Goal: Information Seeking & Learning: Learn about a topic

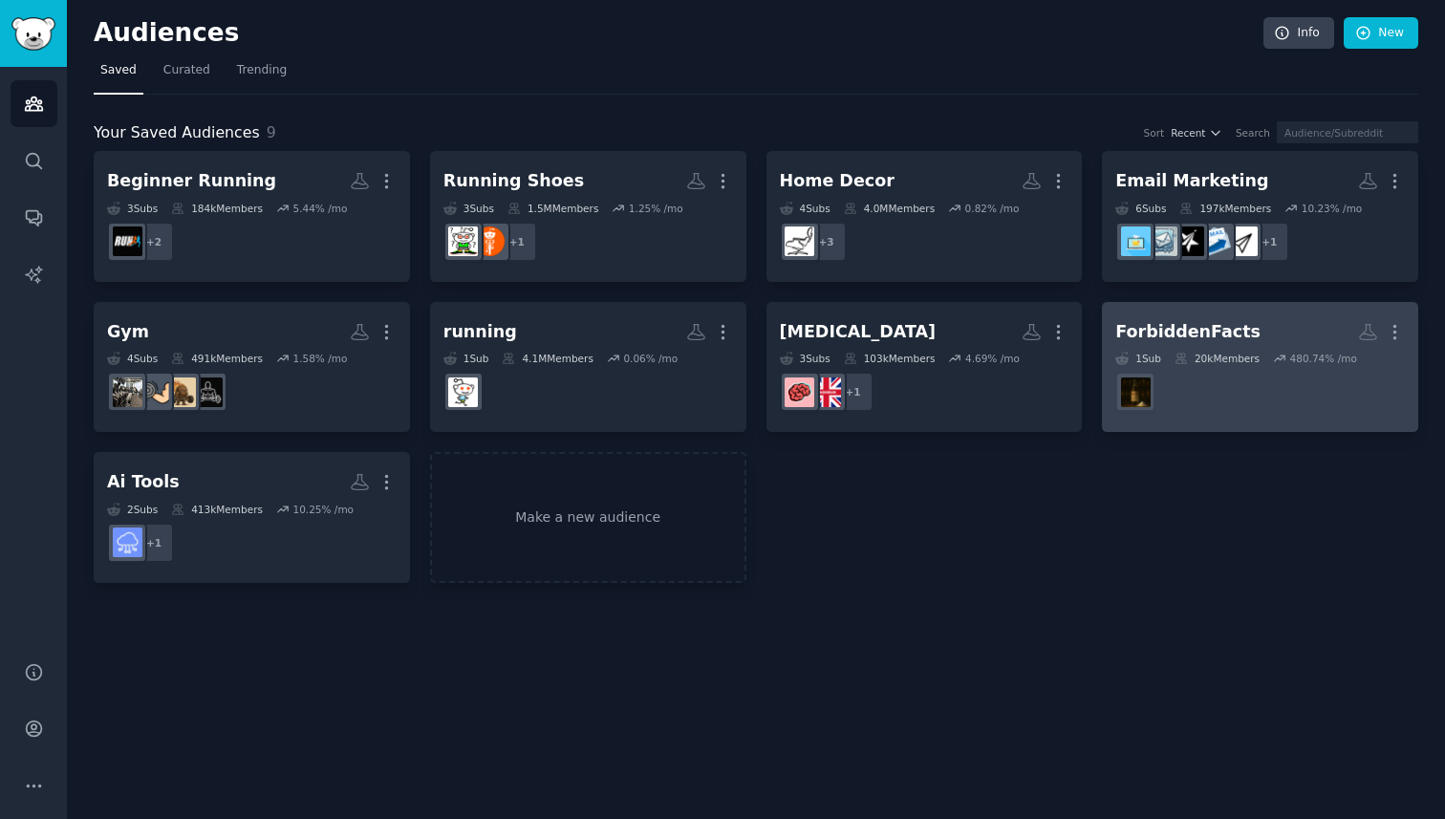
click at [1282, 309] on link "ForbiddenFacts Custom Audience More 1 Sub 20k Members 480.74 % /mo" at bounding box center [1260, 367] width 316 height 131
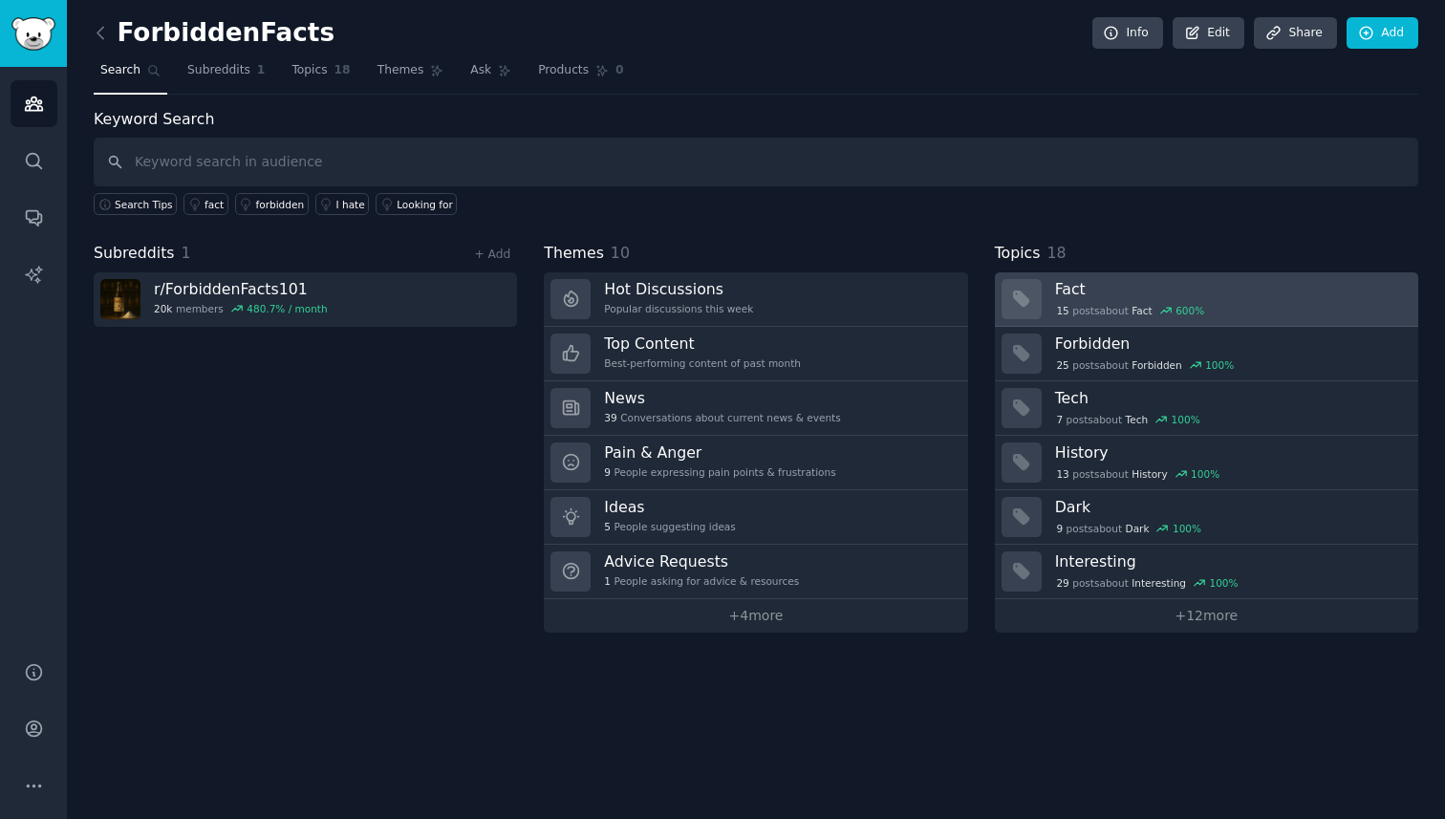
click at [1324, 306] on div "15 post s about Fact 600 %" at bounding box center [1230, 310] width 350 height 17
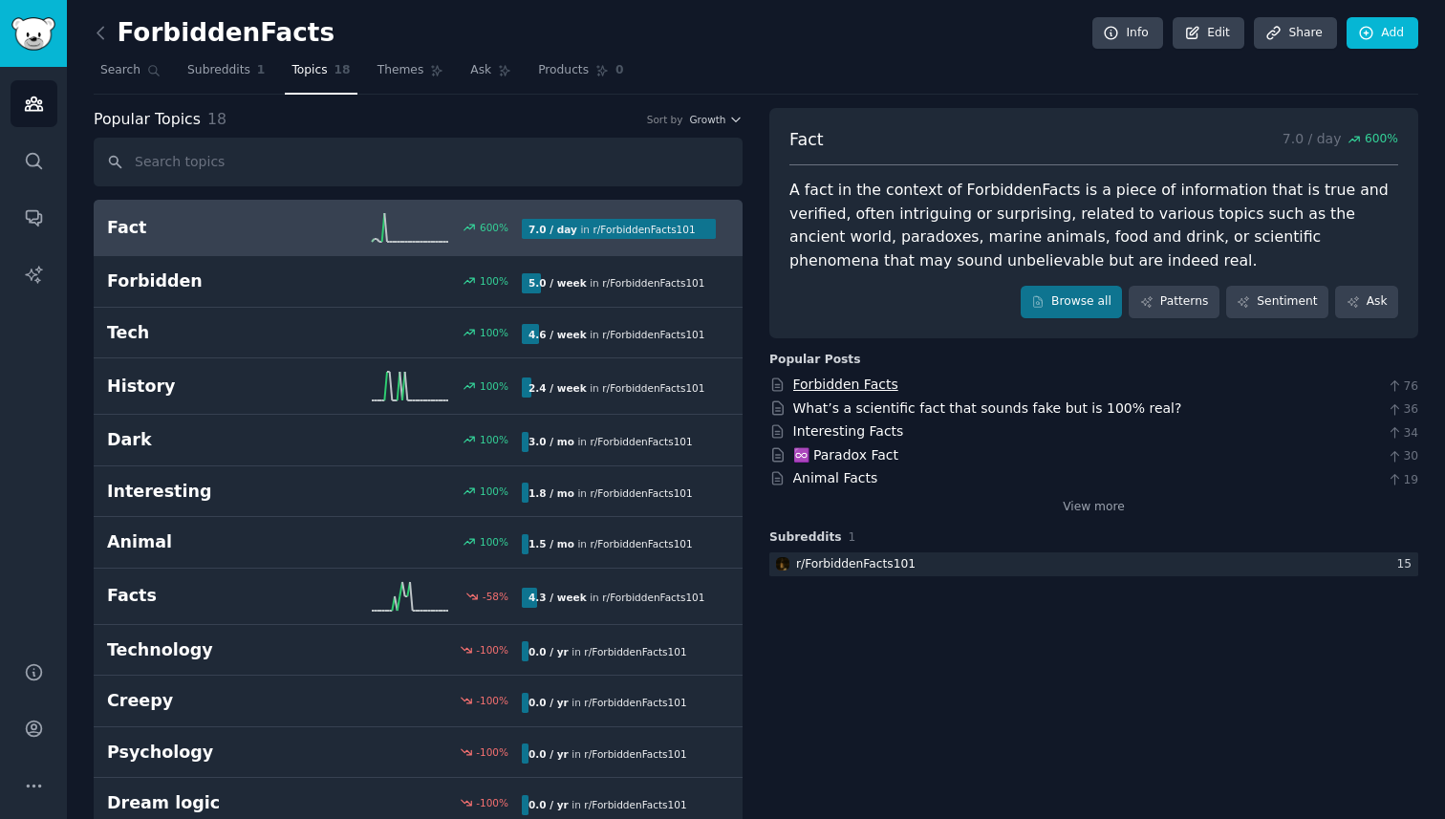
click at [850, 382] on link "Forbidden Facts" at bounding box center [845, 384] width 105 height 15
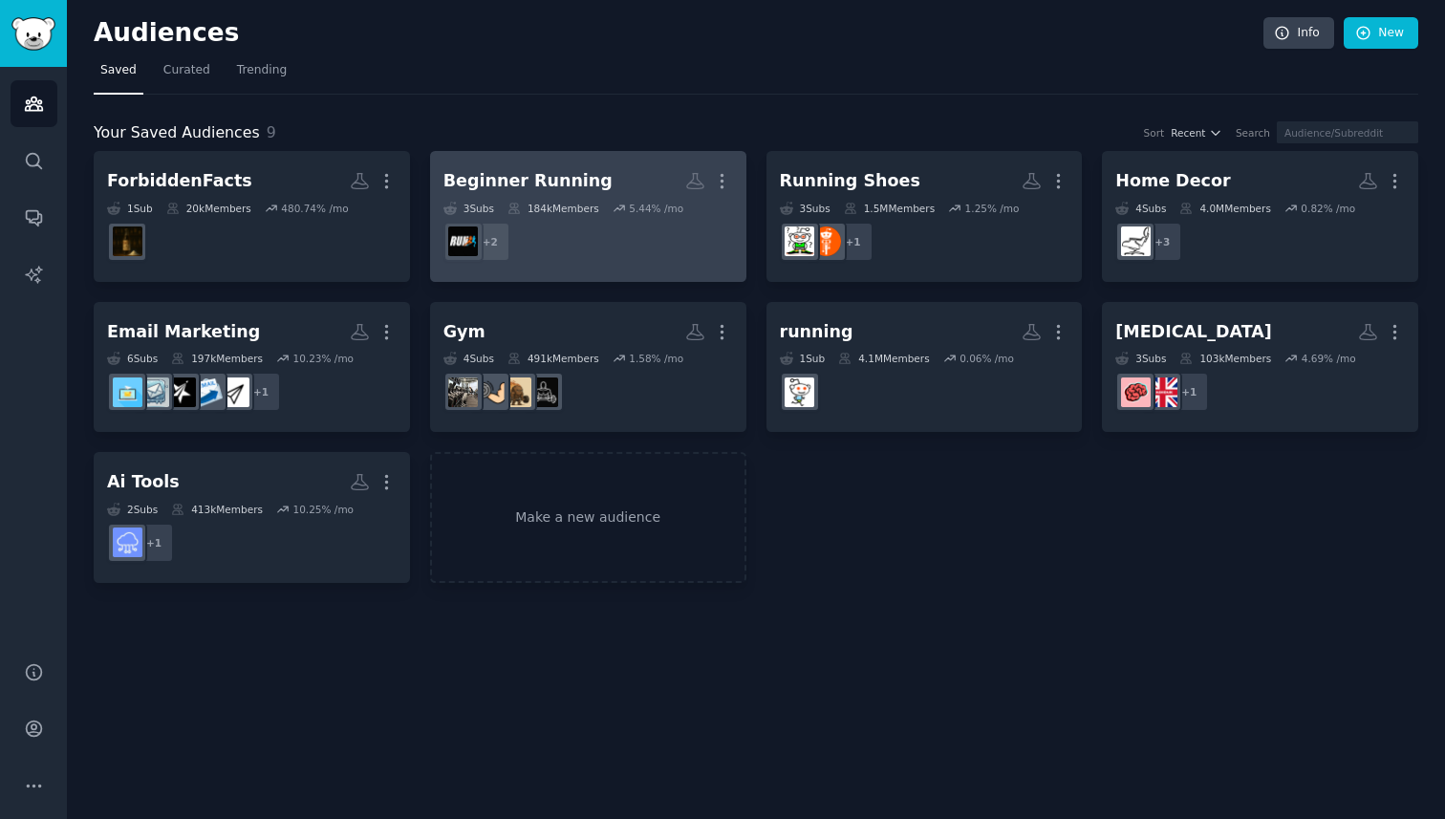
click at [674, 247] on dd "r/runninglifestyle, r/BeginnersRunning + 2" at bounding box center [589, 242] width 290 height 54
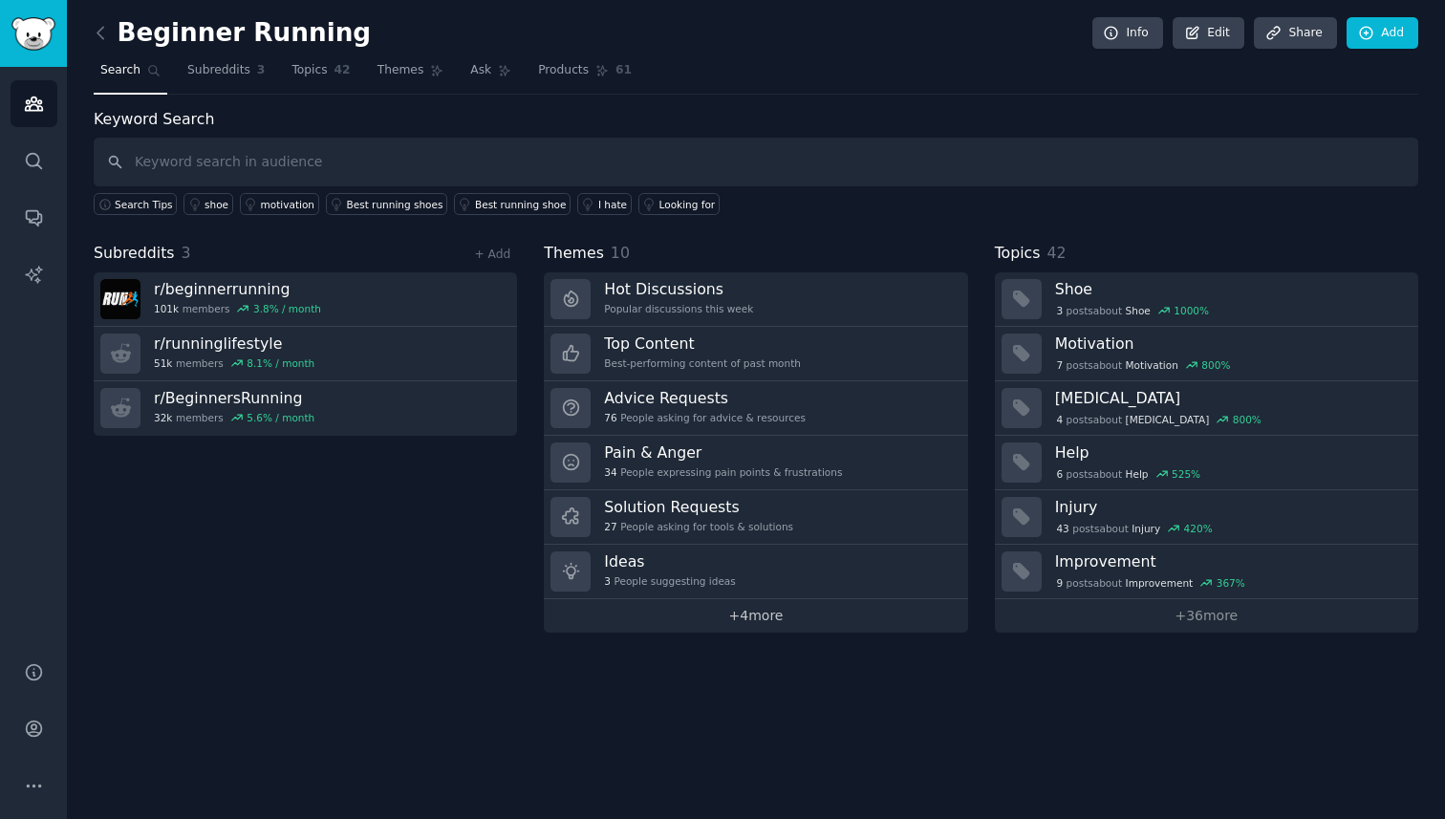
click at [764, 616] on link "+ 4 more" at bounding box center [756, 615] width 424 height 33
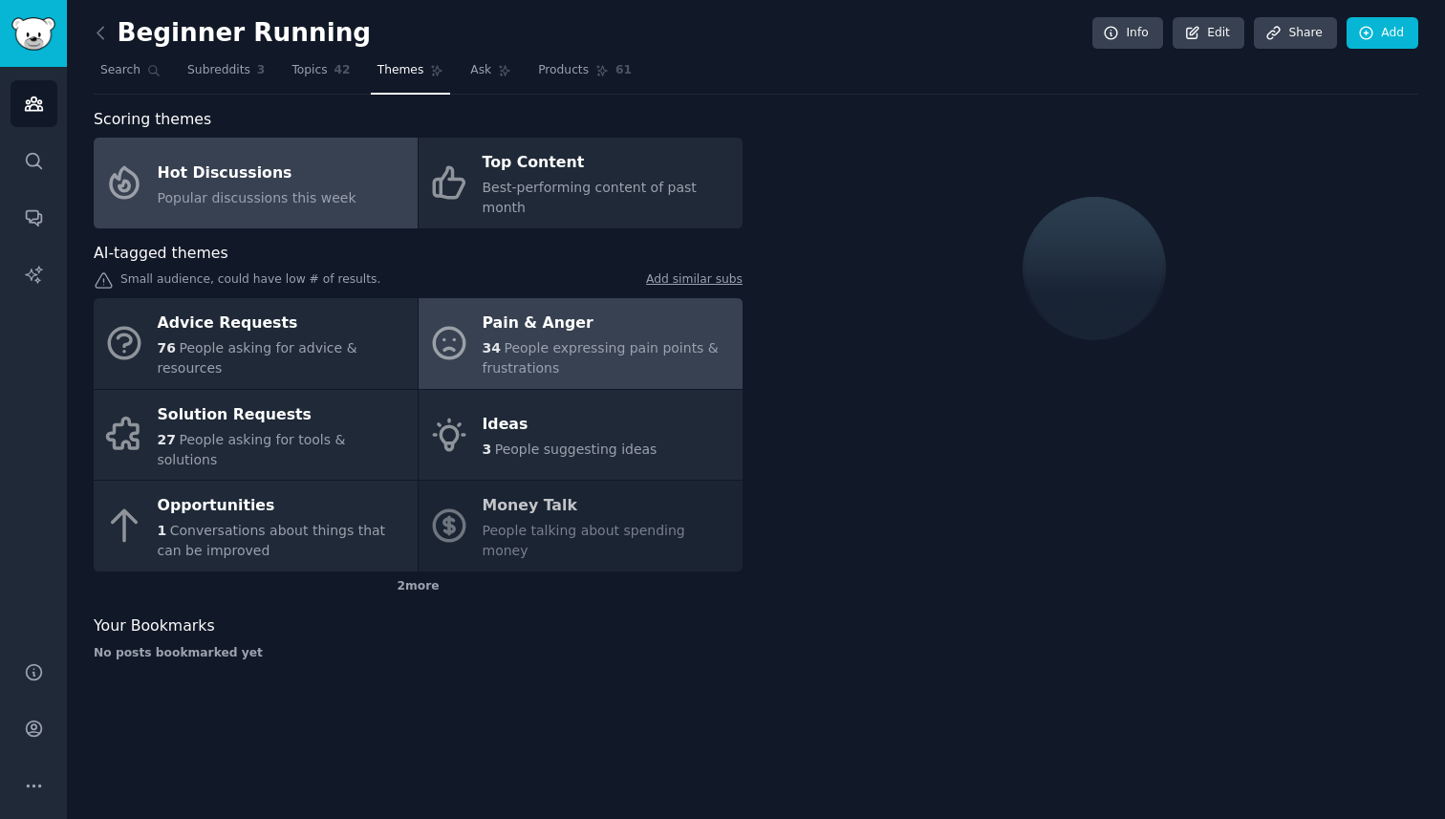
click at [470, 345] on link "Pain & Anger 34 People expressing pain points & frustrations" at bounding box center [581, 343] width 324 height 91
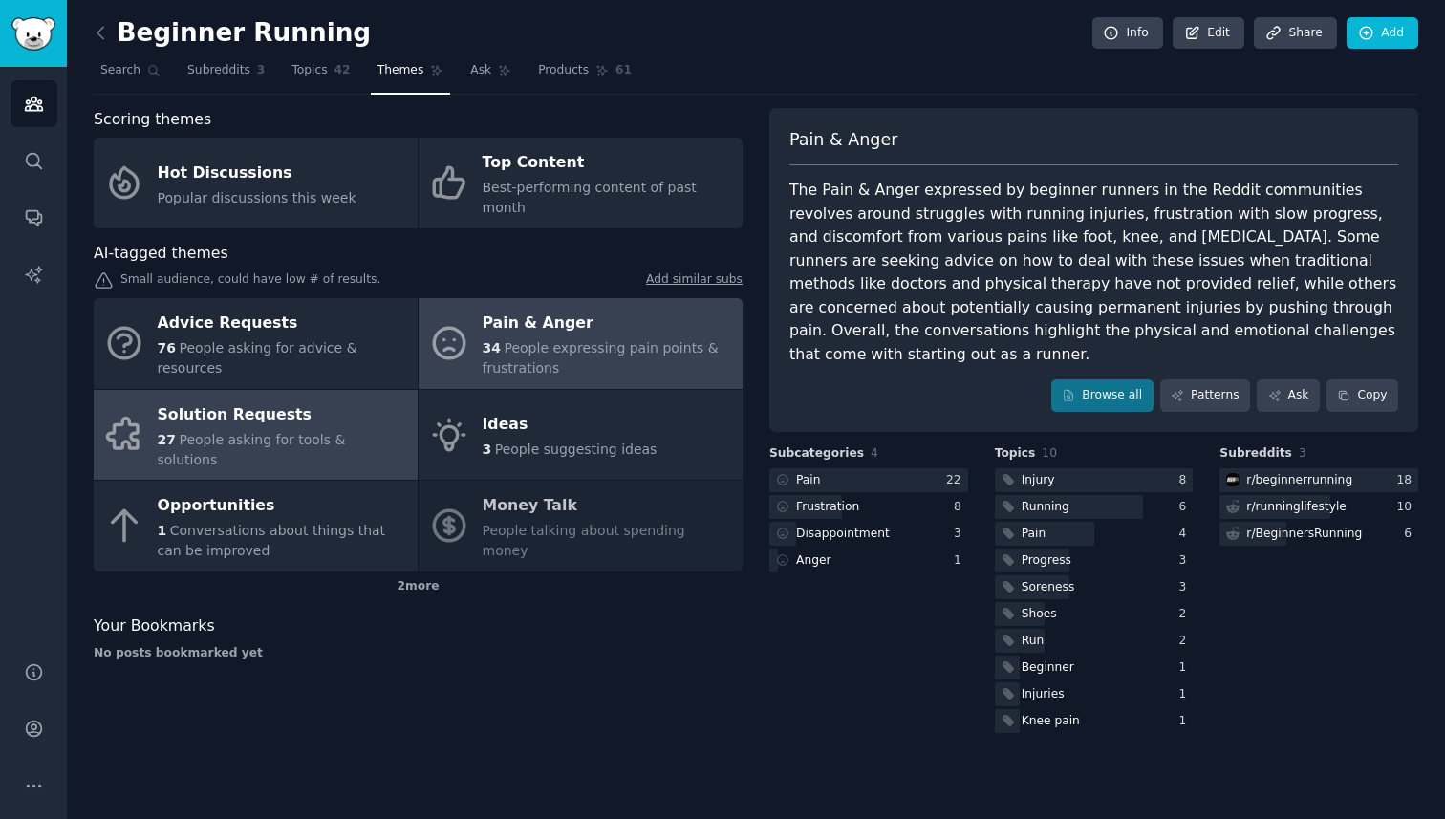
click at [319, 408] on div "Solution Requests" at bounding box center [283, 415] width 250 height 31
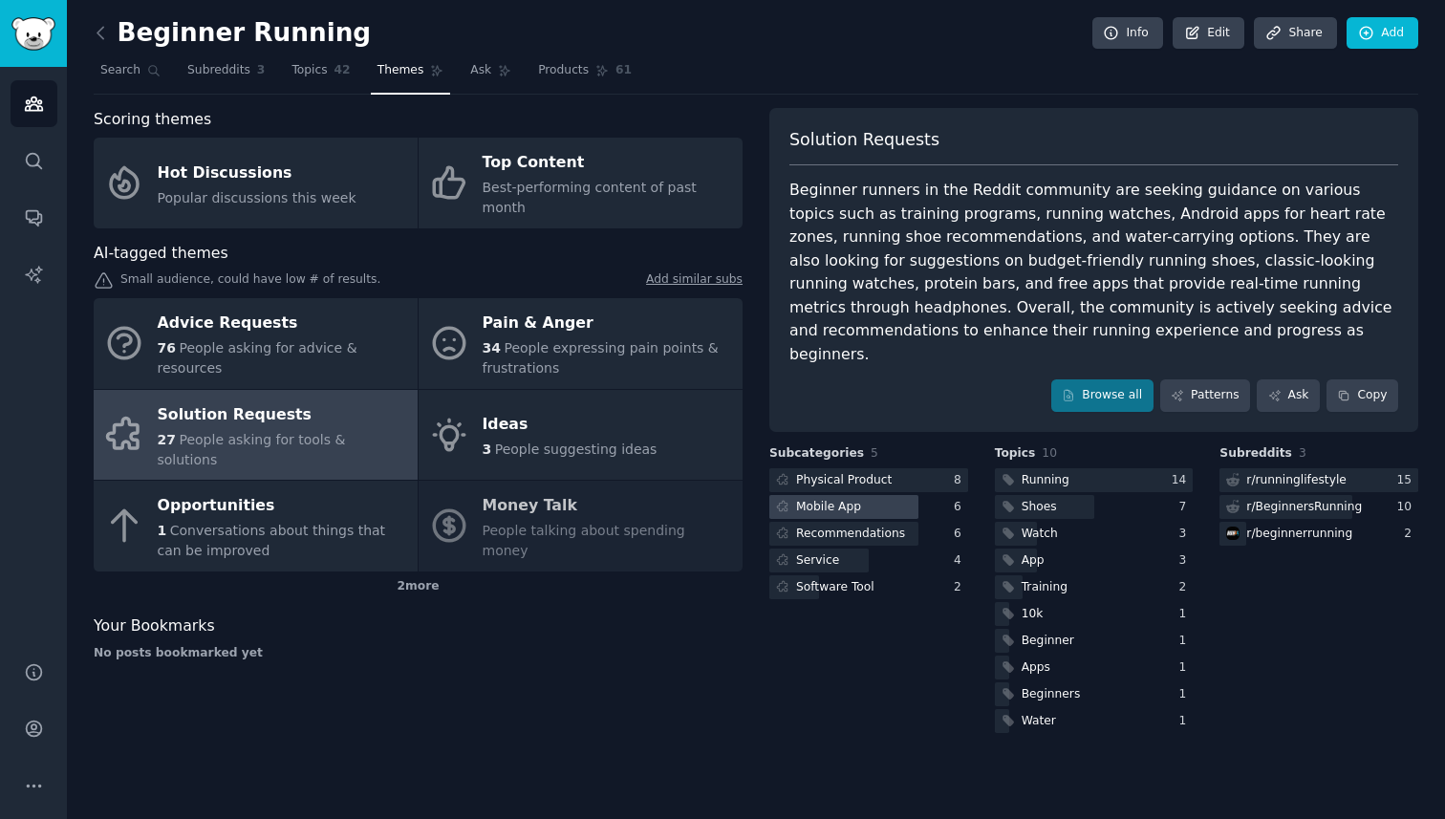
click at [818, 499] on div "Mobile App" at bounding box center [828, 507] width 65 height 17
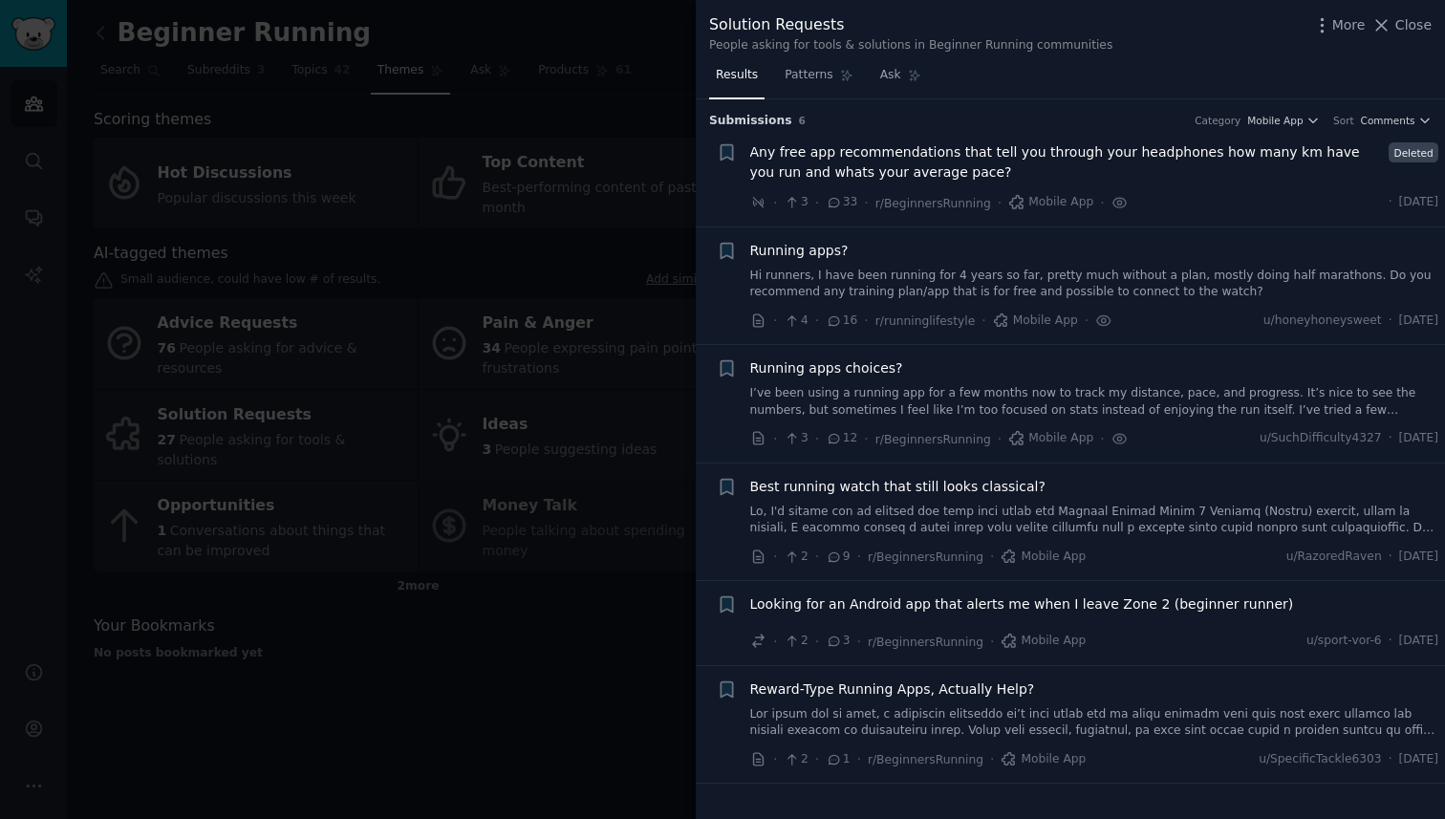
click at [935, 717] on link at bounding box center [1094, 722] width 689 height 33
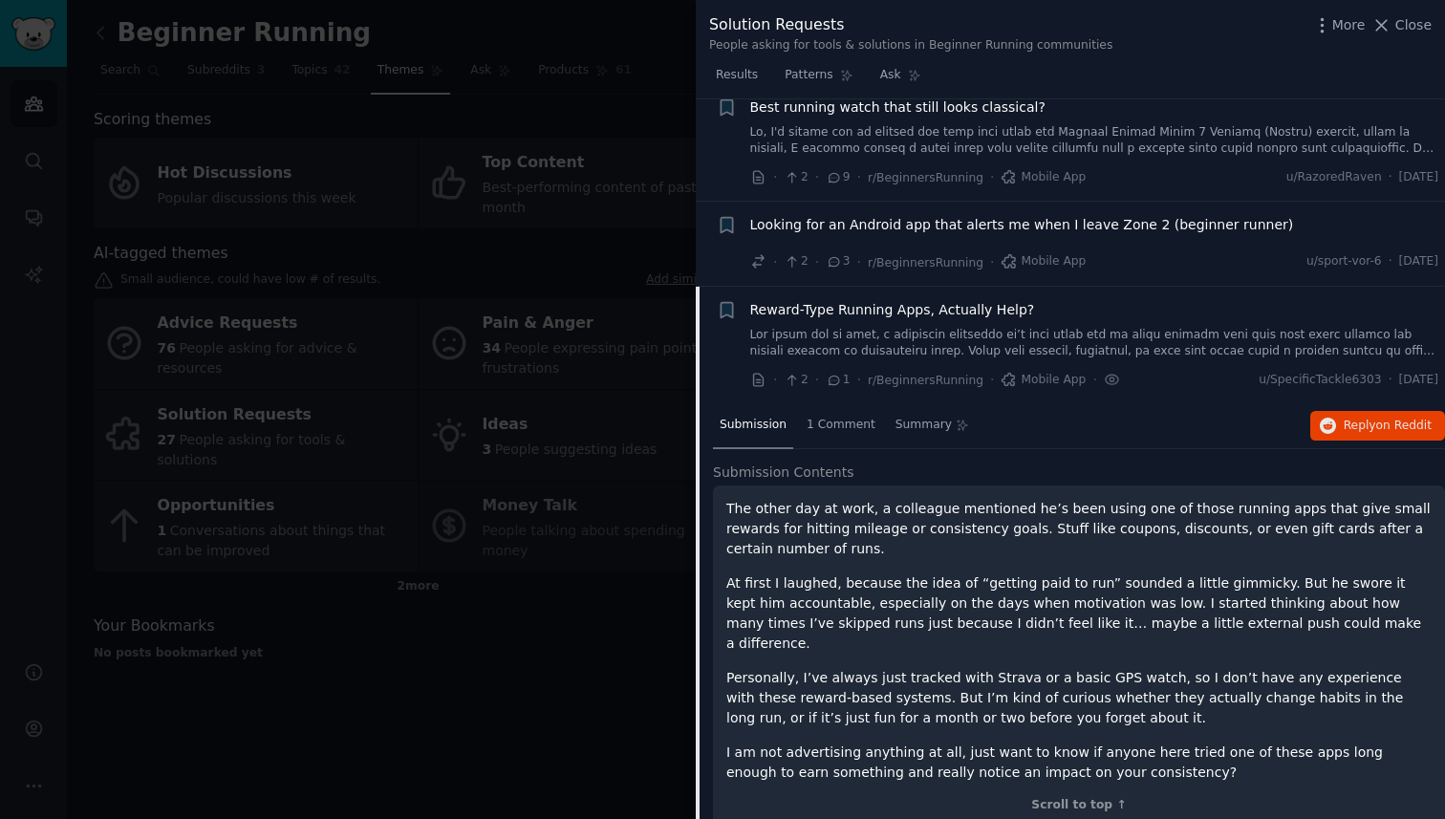
scroll to position [388, 0]
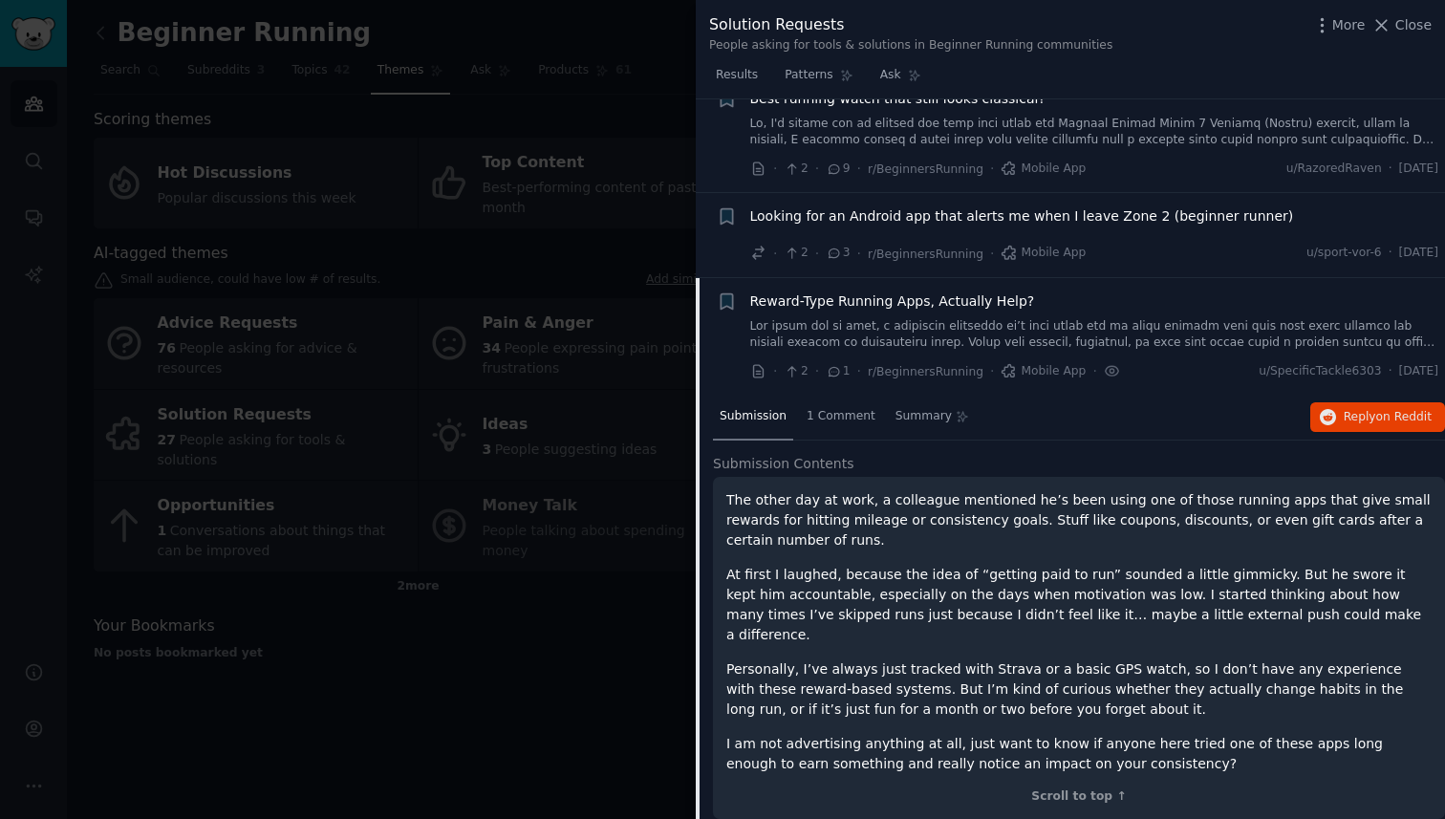
click at [1384, 346] on link at bounding box center [1094, 334] width 689 height 33
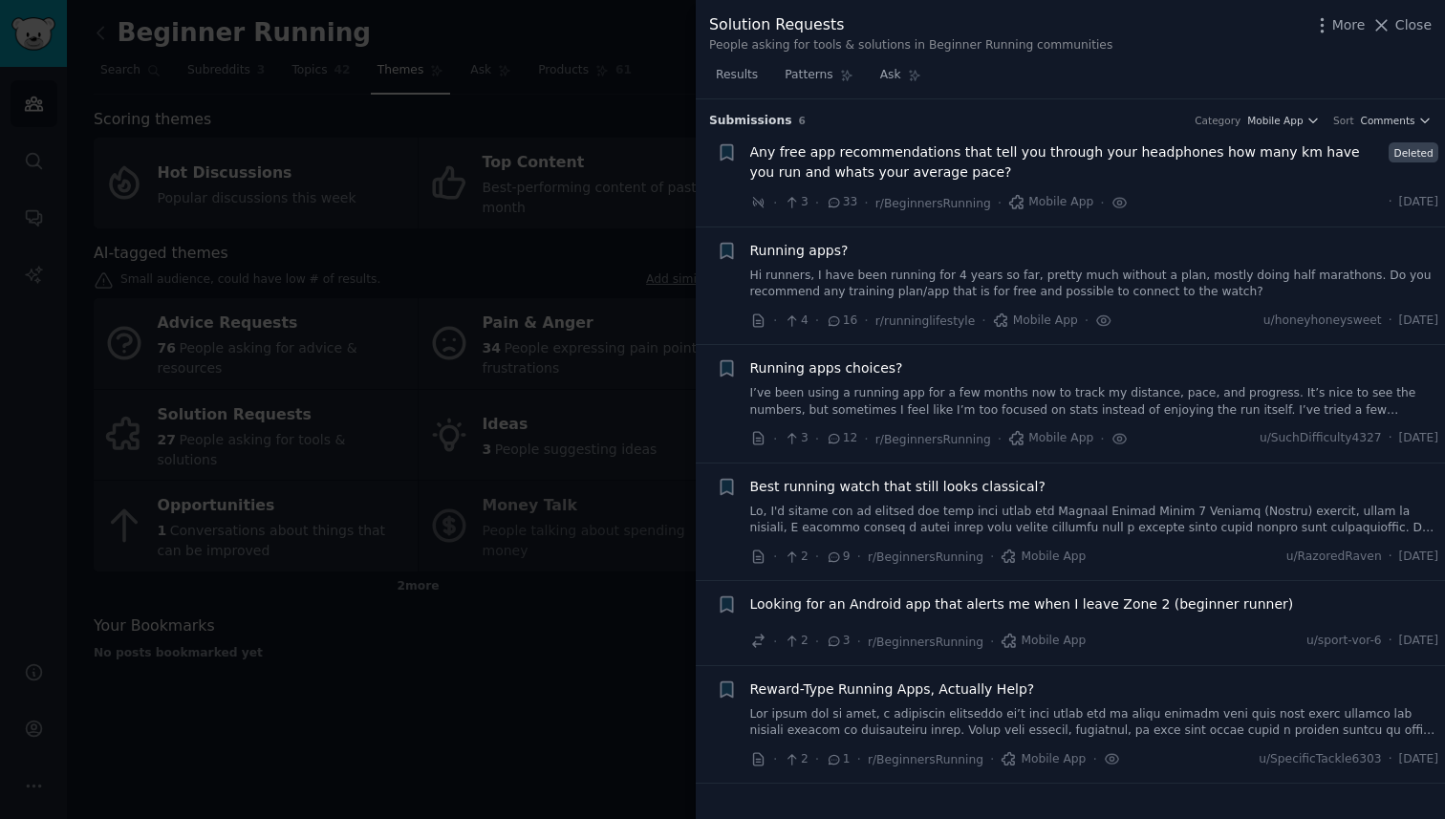
click at [931, 701] on div "Reward-Type Running Apps, Actually Help?" at bounding box center [1094, 710] width 689 height 60
click at [931, 695] on span "Reward-Type Running Apps, Actually Help?" at bounding box center [892, 690] width 285 height 20
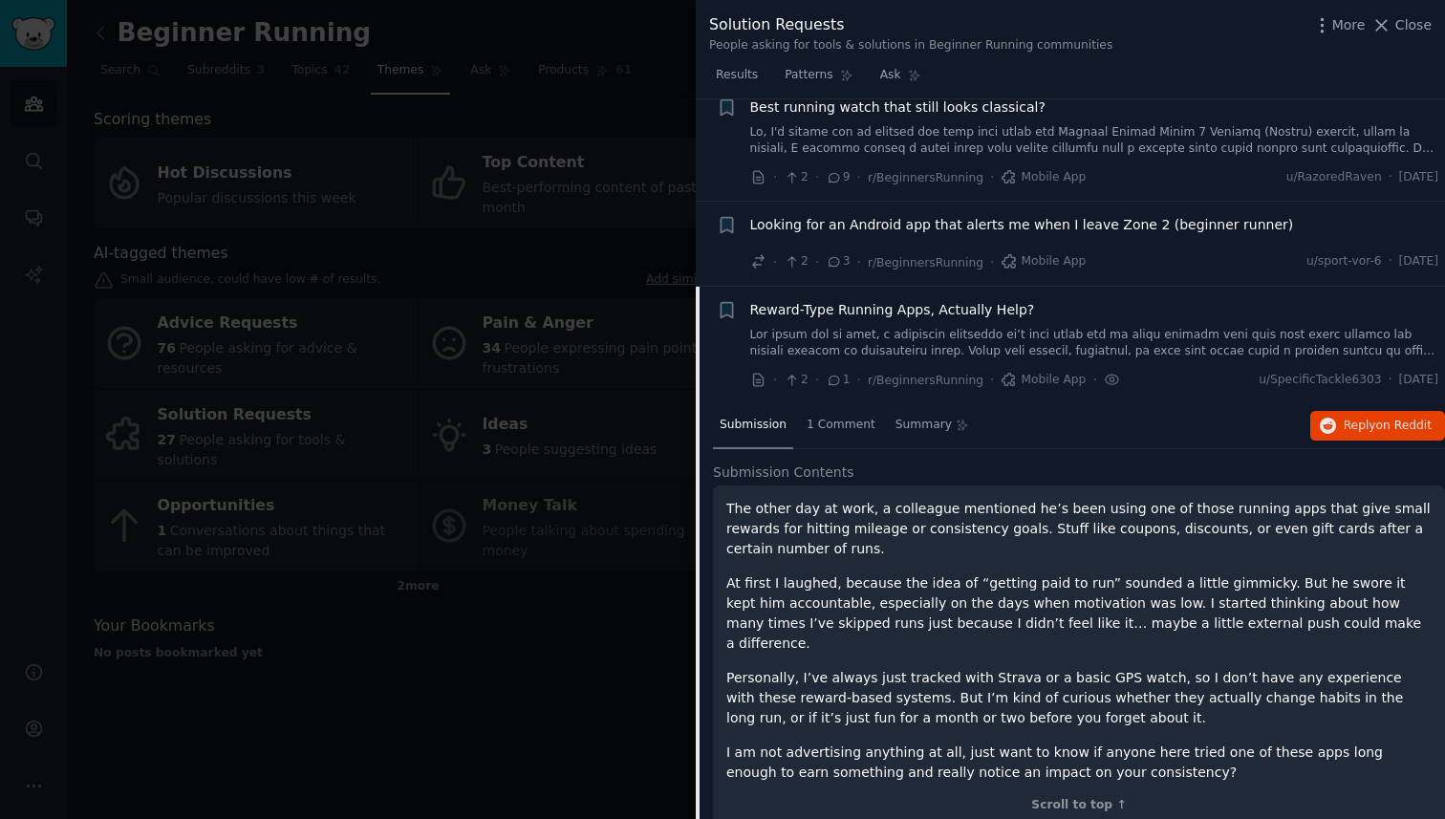
scroll to position [388, 0]
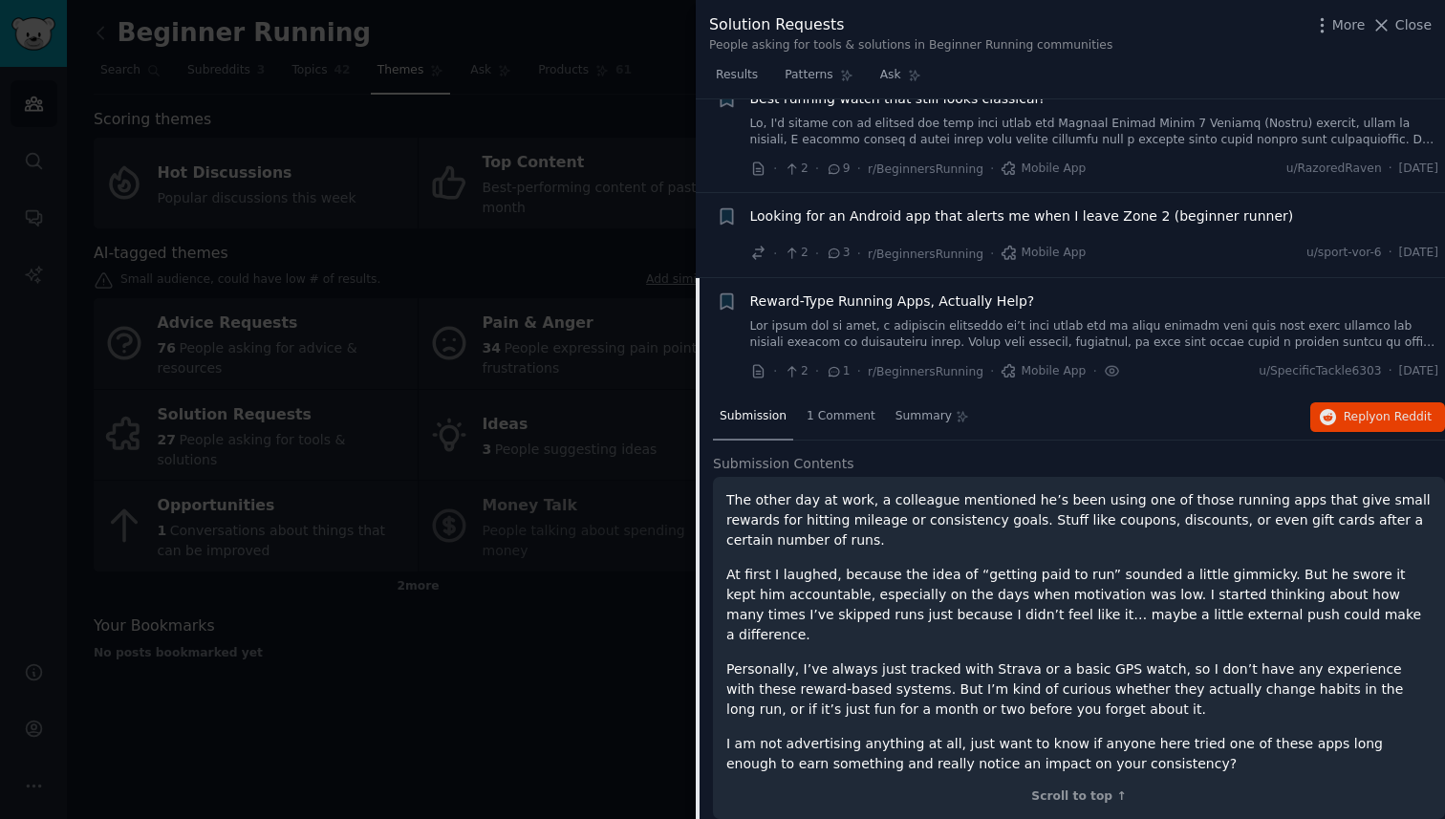
click at [1086, 686] on p "Personally, I’ve always just tracked with Strava or a basic GPS watch, so I don…" at bounding box center [1080, 690] width 706 height 60
click at [838, 424] on div "1 Comment" at bounding box center [841, 418] width 82 height 46
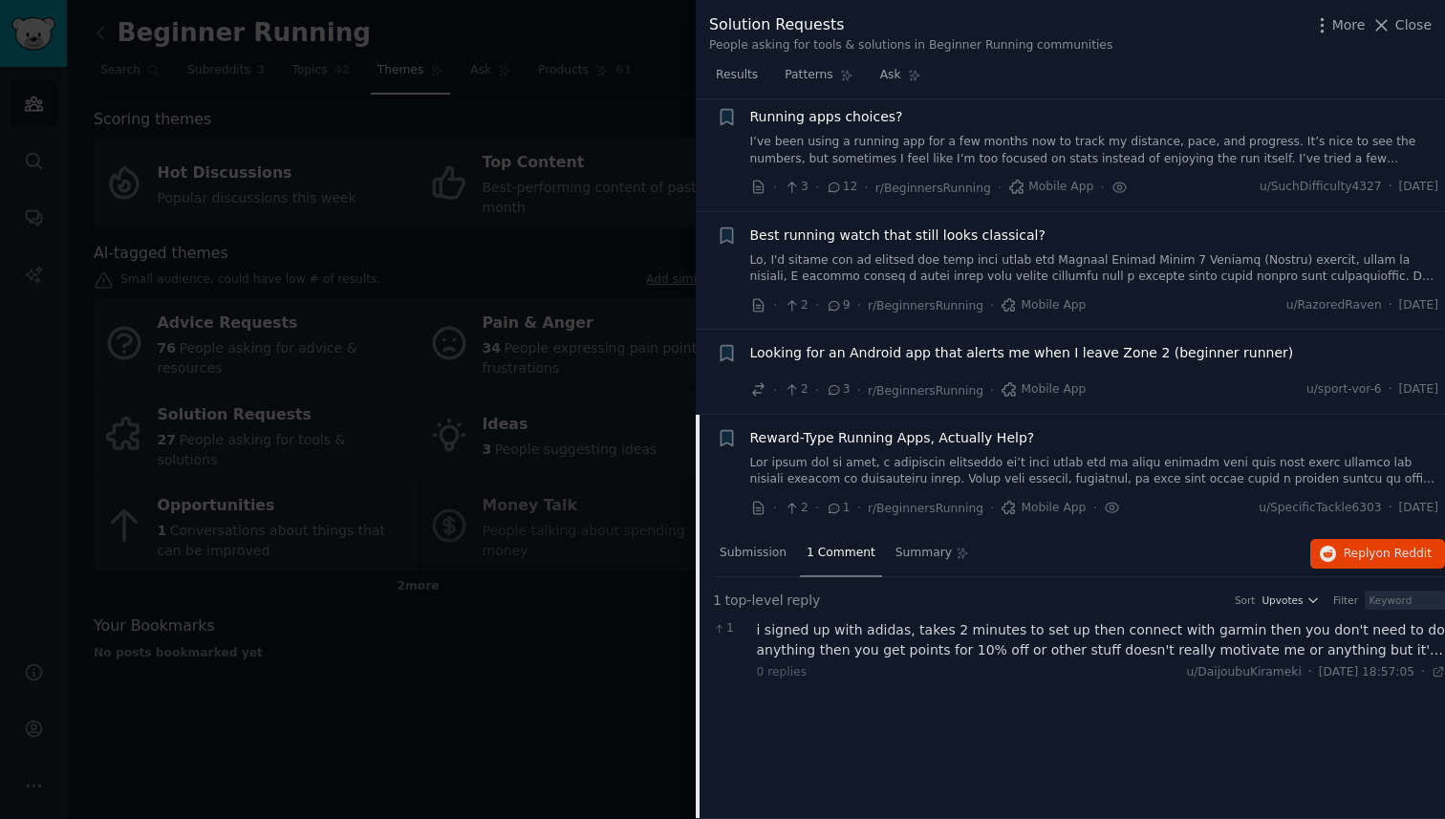
scroll to position [251, 0]
click at [1372, 485] on link at bounding box center [1094, 471] width 689 height 33
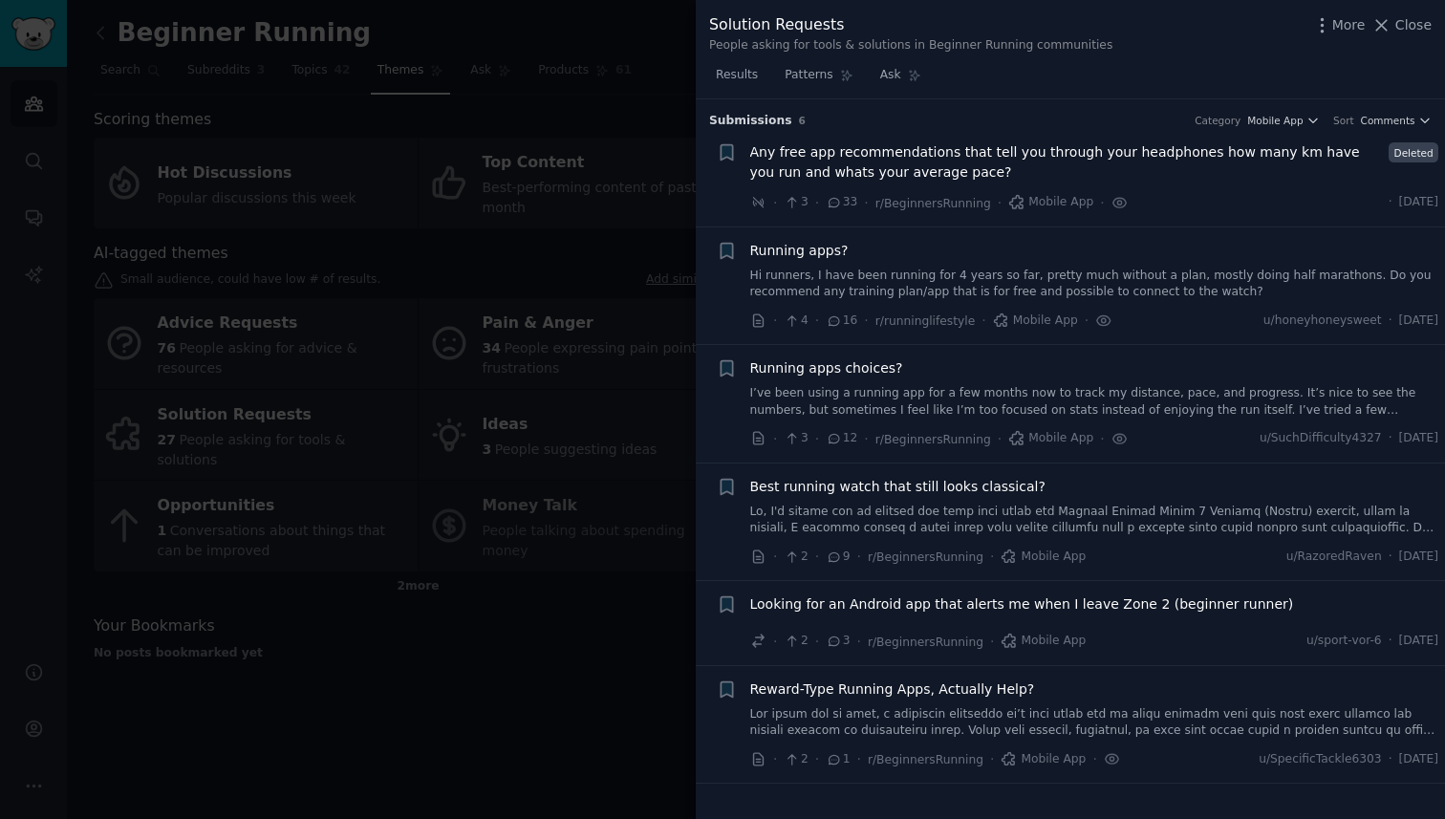
click at [941, 695] on span "Reward-Type Running Apps, Actually Help?" at bounding box center [892, 690] width 285 height 20
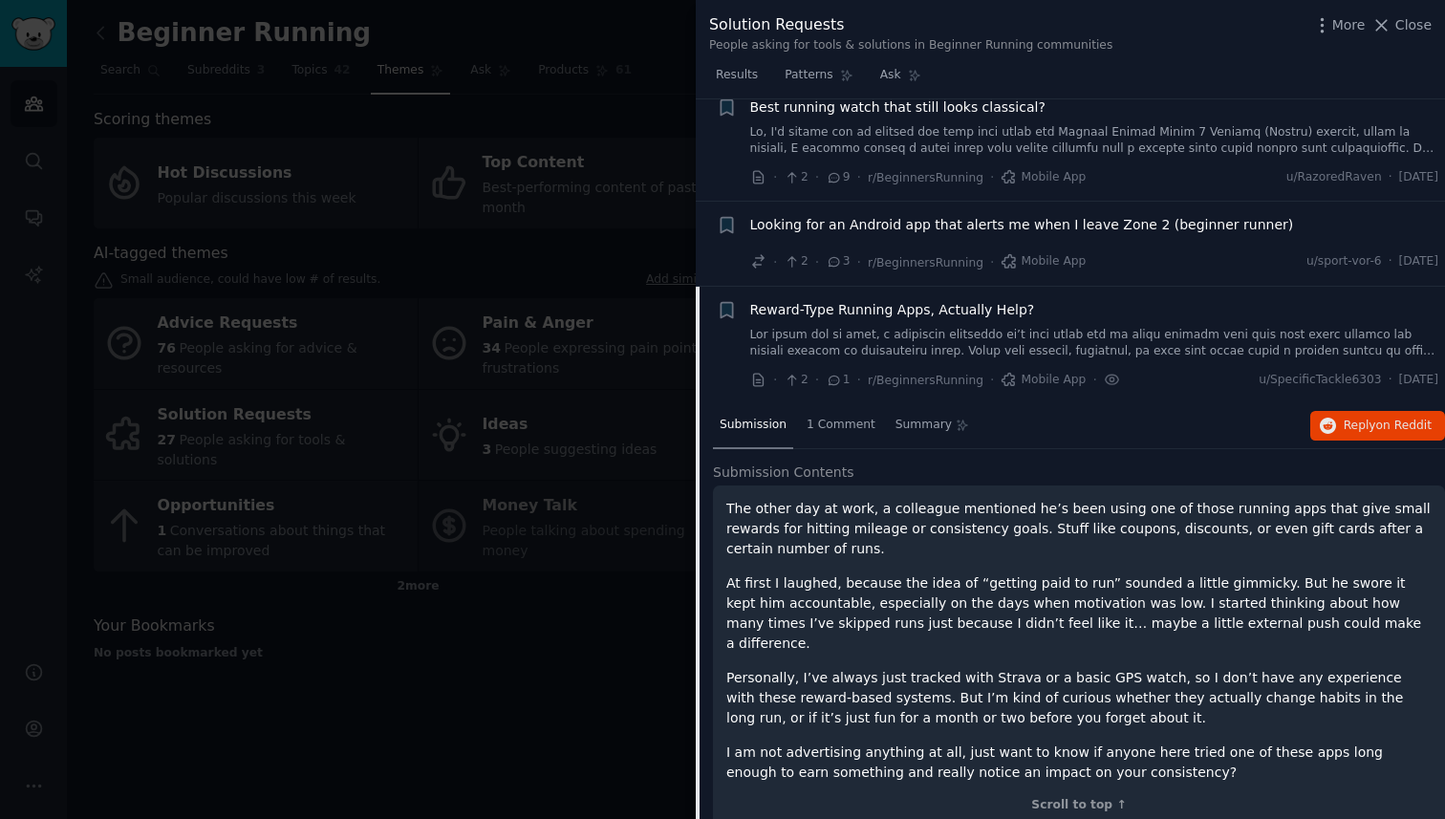
scroll to position [388, 0]
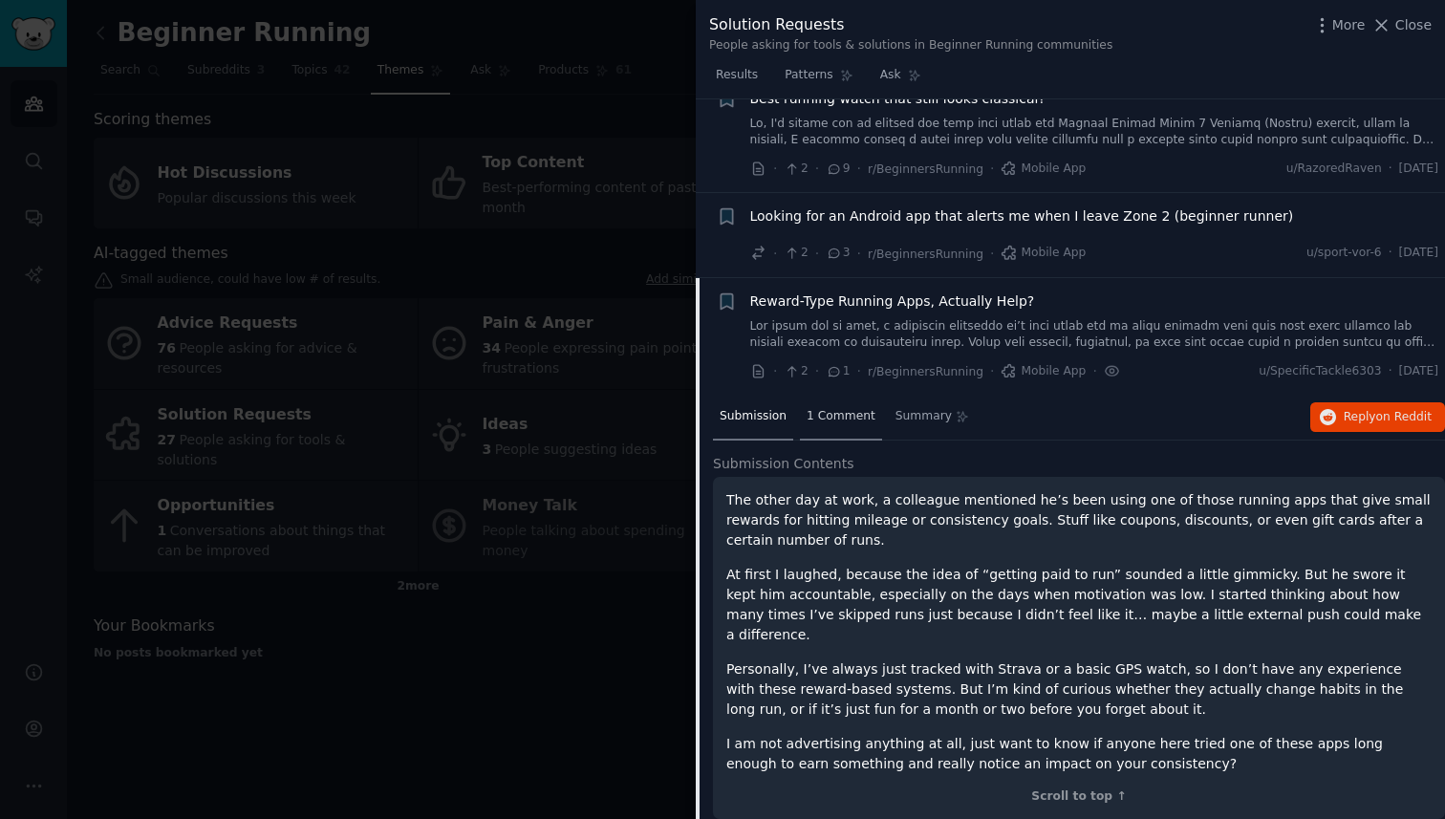
click at [837, 425] on div "1 Comment" at bounding box center [841, 418] width 82 height 46
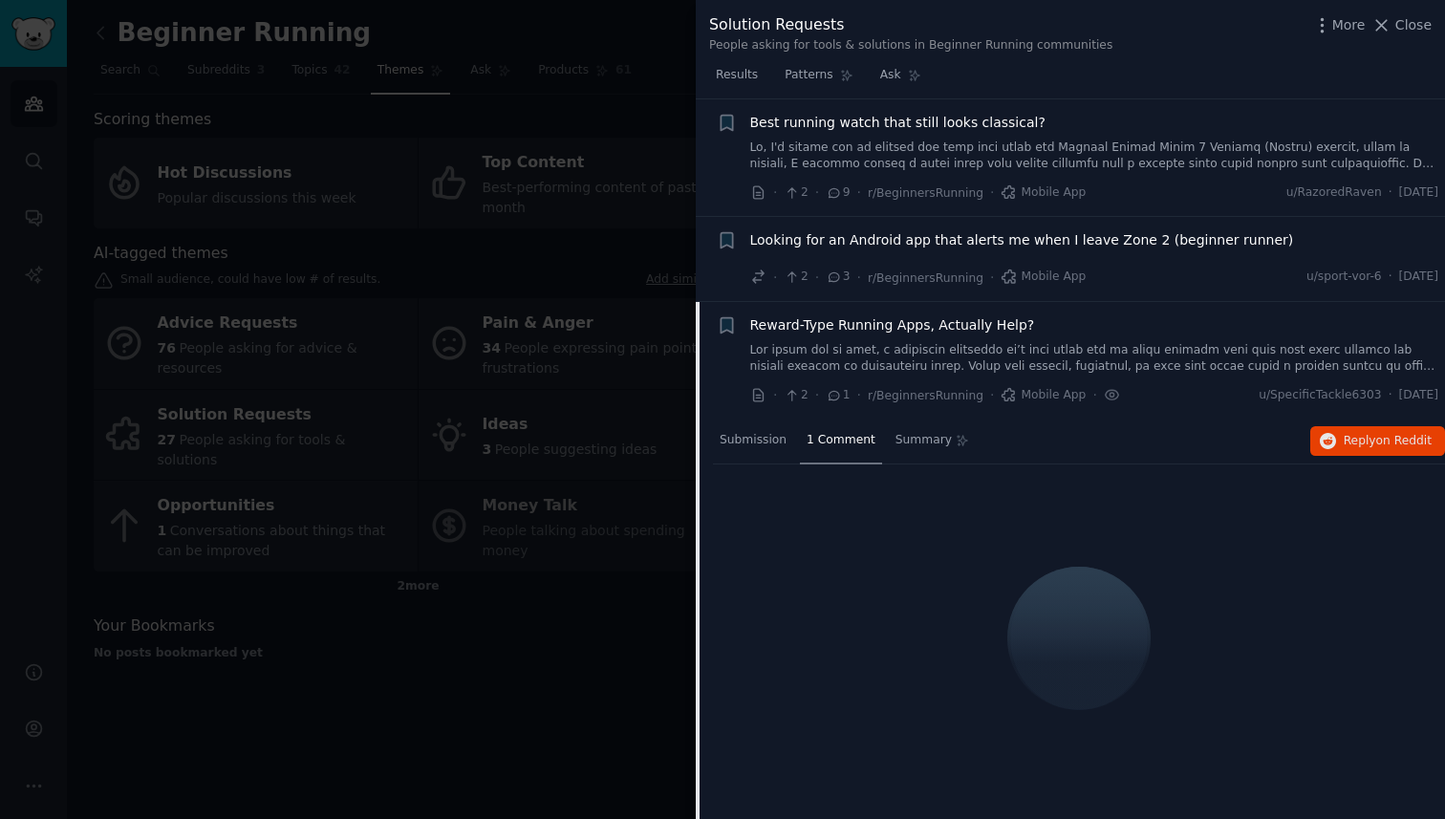
scroll to position [251, 0]
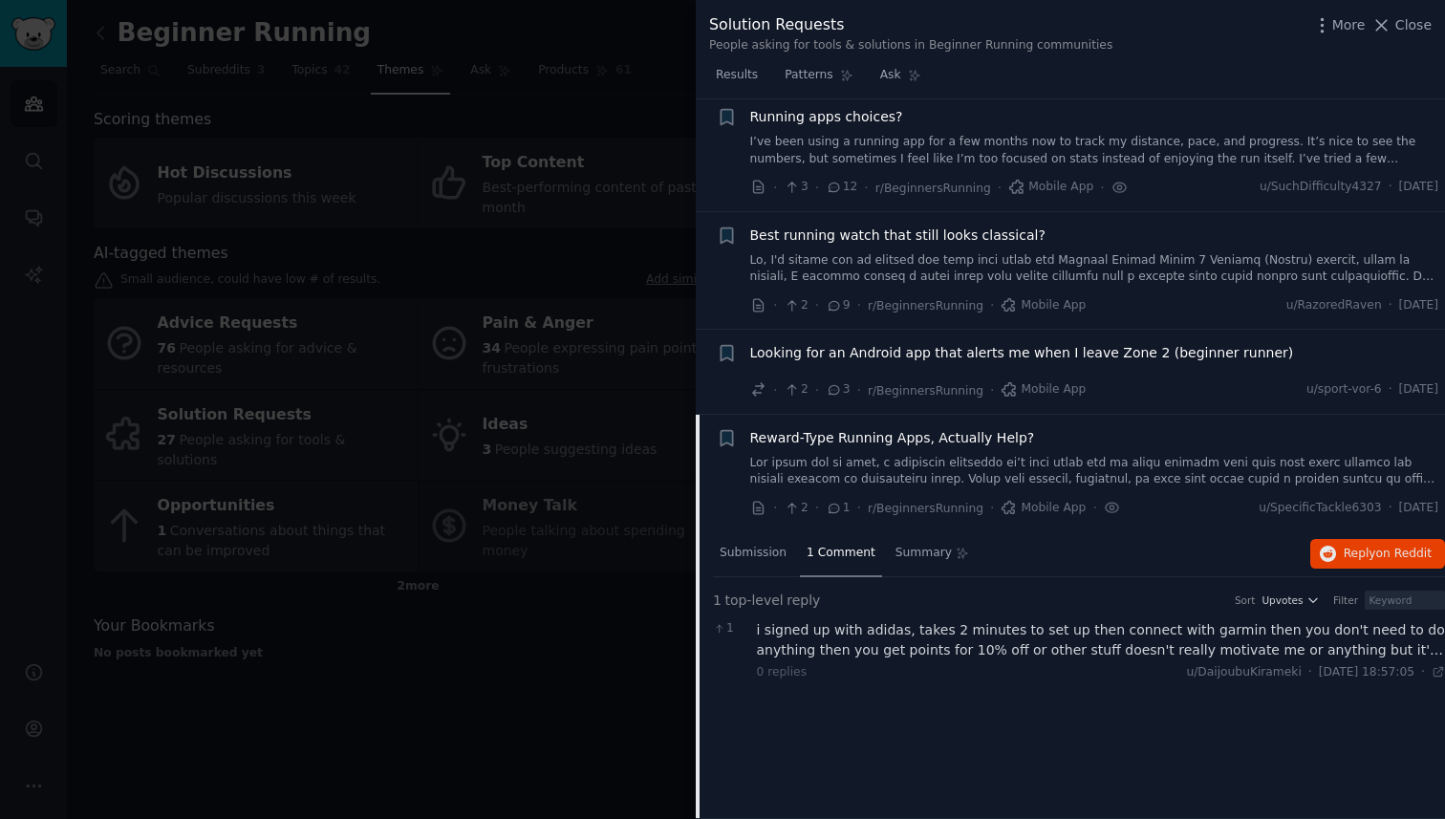
click at [923, 642] on div "i signed up with adidas, takes 2 minutes to set up then connect with garmin the…" at bounding box center [1101, 640] width 689 height 40
